Goal: Transaction & Acquisition: Download file/media

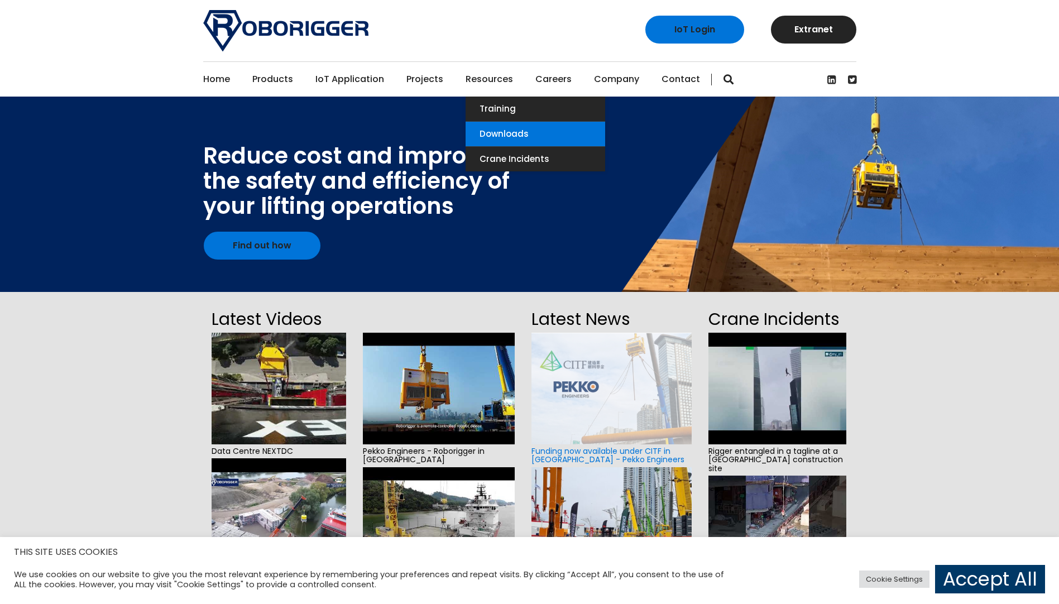
click at [502, 136] on link "Downloads" at bounding box center [536, 134] width 140 height 25
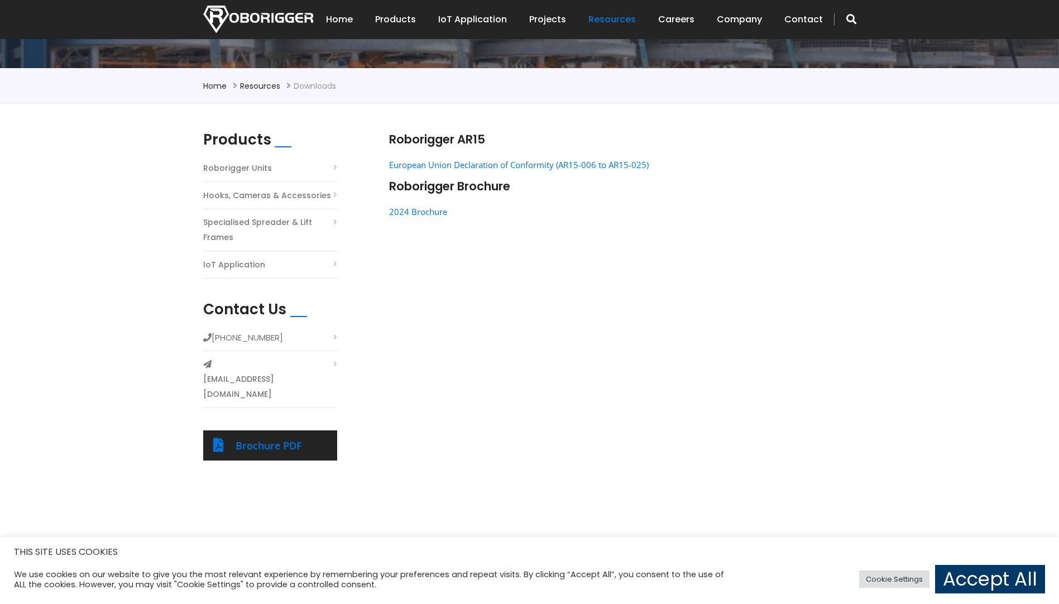
scroll to position [239, 0]
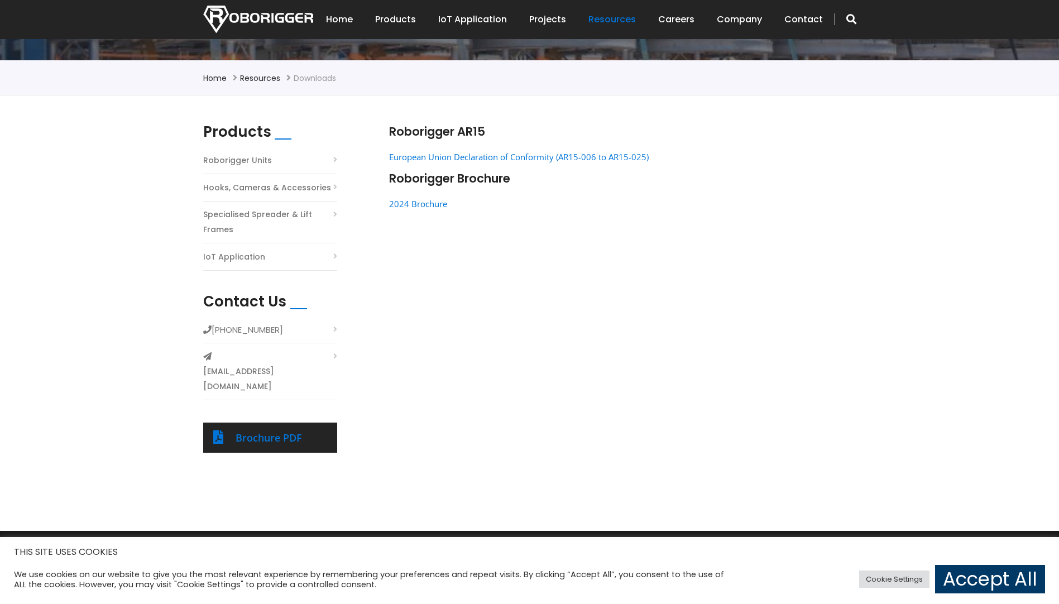
click at [258, 161] on link "Roborigger Units" at bounding box center [237, 160] width 69 height 15
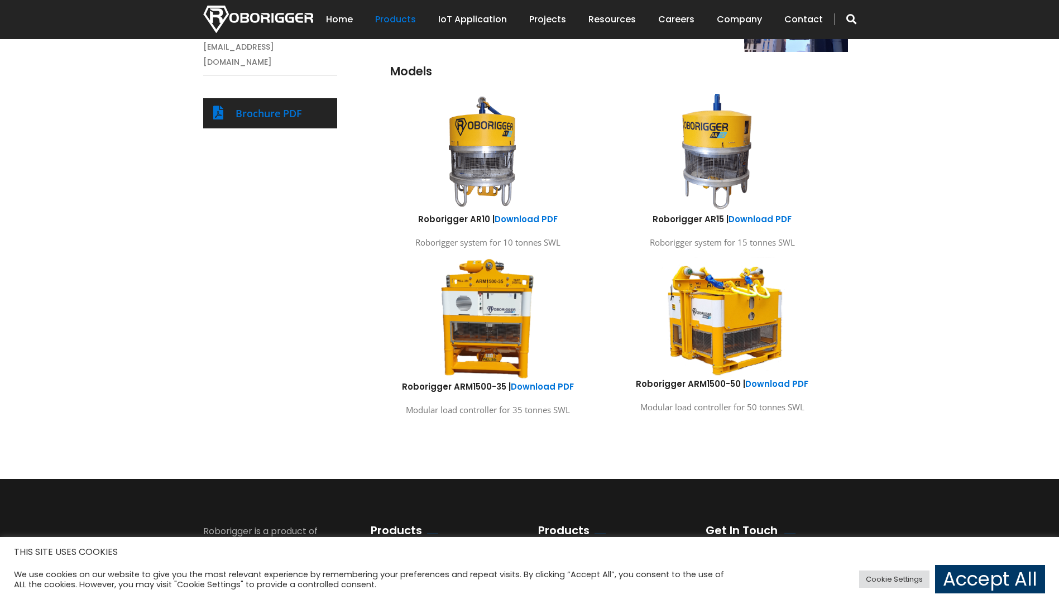
scroll to position [585, 0]
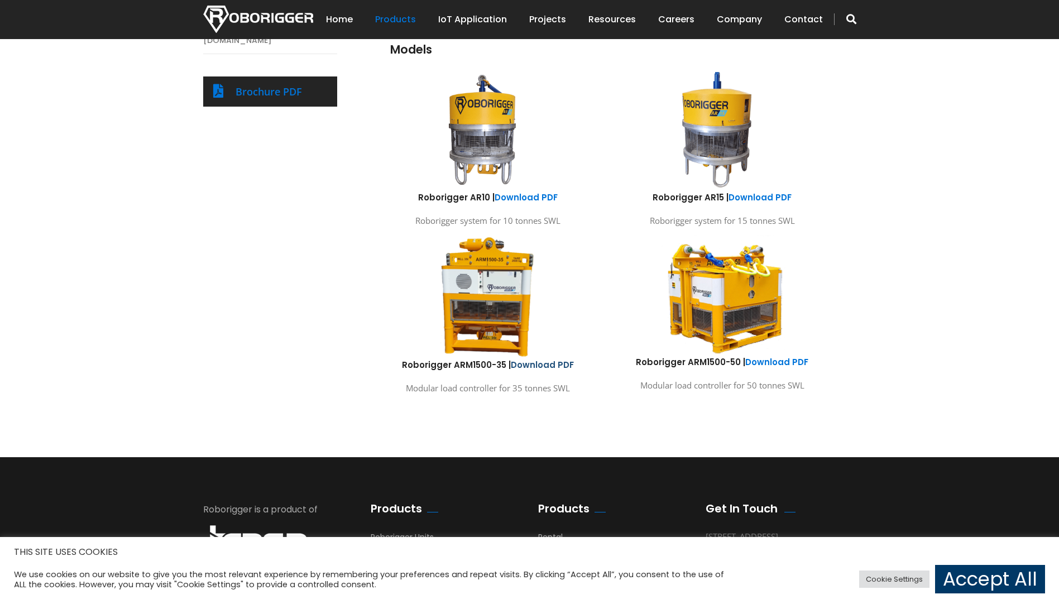
click at [537, 366] on link "Download PDF" at bounding box center [542, 365] width 63 height 12
